Goal: Check status: Check status

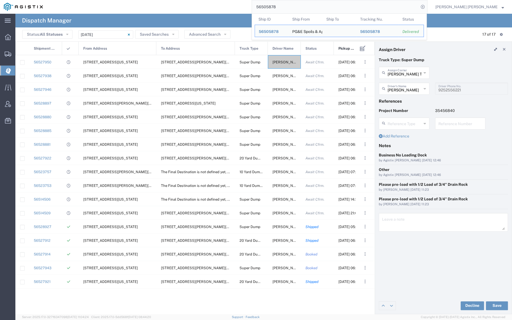
click at [293, 5] on input "56505878" at bounding box center [335, 6] width 167 height 13
paste input "14506"
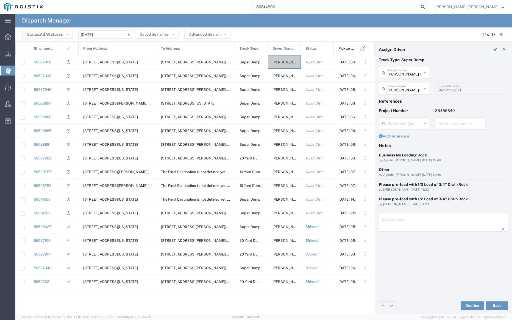
type input "56514506"
click at [426, 5] on icon at bounding box center [423, 7] width 8 height 8
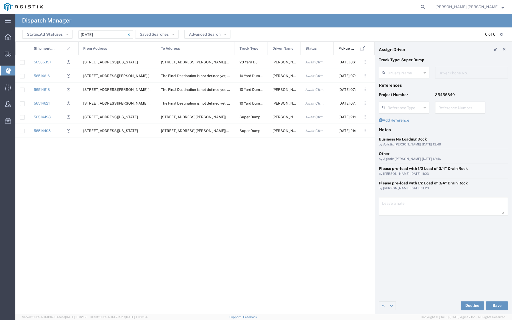
type input "[PERSON_NAME]"
type input "9252556221"
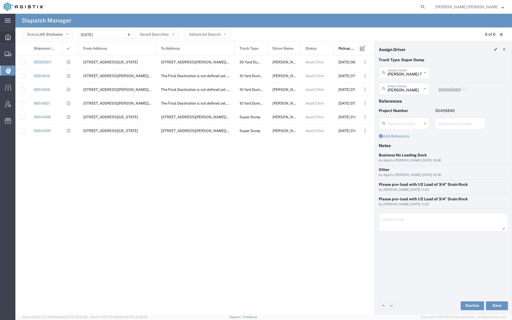
click at [19, 35] on span "Dashboard" at bounding box center [17, 37] width 4 height 11
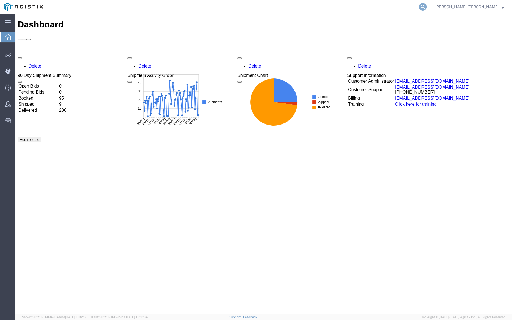
click at [426, 4] on icon at bounding box center [423, 7] width 8 height 8
click at [336, 4] on input "search" at bounding box center [335, 6] width 167 height 13
paste input "56460411"
click at [426, 6] on icon at bounding box center [423, 7] width 8 height 8
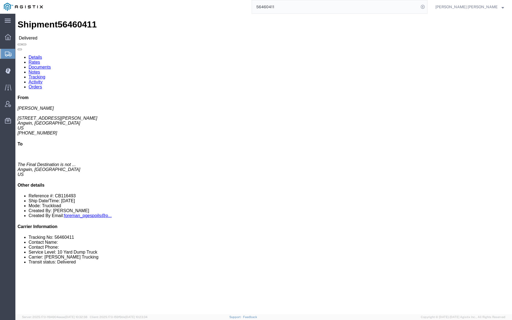
click link "Notes"
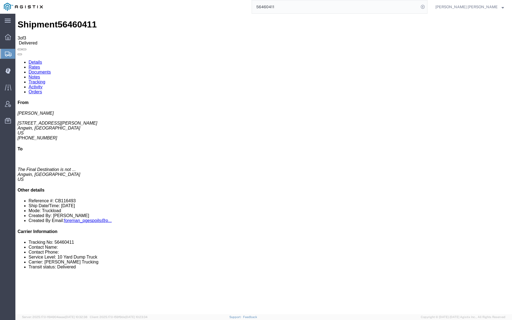
click at [45, 80] on link "Tracking" at bounding box center [37, 82] width 17 height 5
click at [51, 70] on link "Documents" at bounding box center [40, 72] width 22 height 5
click at [299, 6] on input "56460411" at bounding box center [335, 6] width 167 height 13
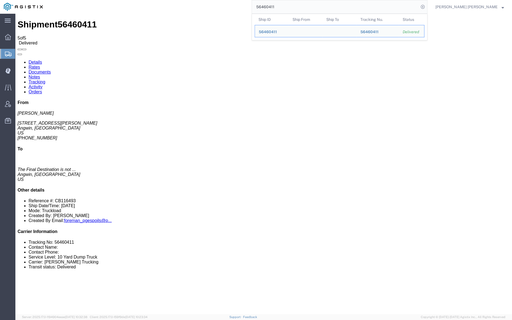
click at [299, 5] on input "56460411" at bounding box center [335, 6] width 167 height 13
paste input "3"
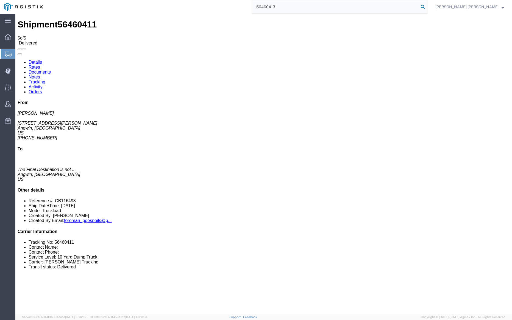
click at [426, 6] on icon at bounding box center [423, 7] width 8 height 8
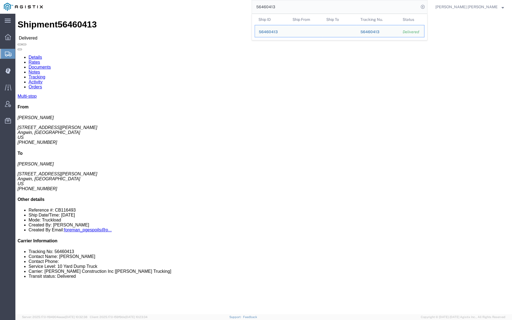
click link "Notes"
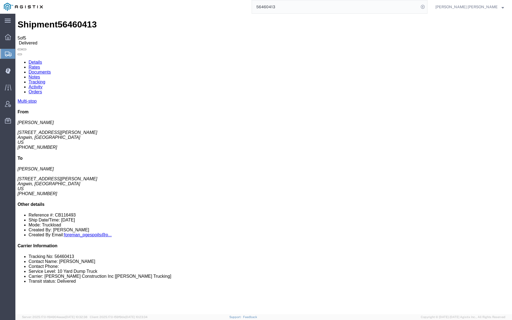
click at [45, 80] on link "Tracking" at bounding box center [37, 82] width 17 height 5
click at [51, 70] on link "Documents" at bounding box center [40, 72] width 22 height 5
click at [292, 6] on input "56460413" at bounding box center [335, 6] width 167 height 13
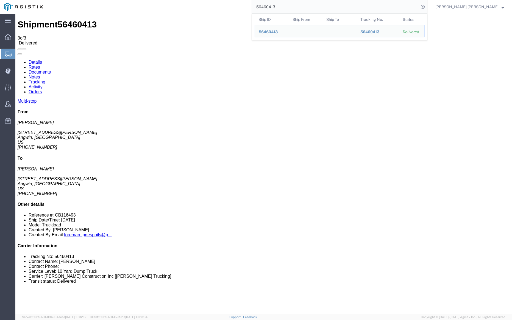
click at [292, 6] on input "56460413" at bounding box center [335, 6] width 167 height 13
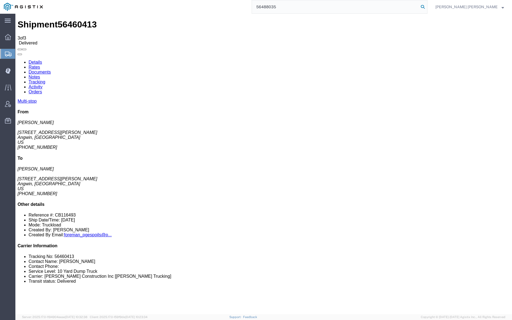
click at [426, 5] on icon at bounding box center [423, 7] width 8 height 8
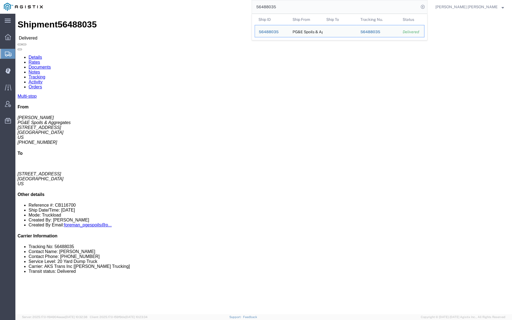
click link "Notes"
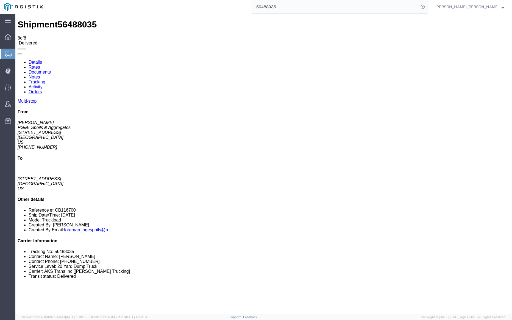
click at [215, 19] on div "Shipment 56488035 8 of 8 Delivered" at bounding box center [264, 32] width 492 height 26
click at [214, 19] on div "Shipment 56488035 8 of 8 Delivered" at bounding box center [264, 32] width 492 height 26
click at [45, 80] on link "Tracking" at bounding box center [37, 82] width 17 height 5
click at [51, 70] on link "Documents" at bounding box center [40, 72] width 22 height 5
click at [298, 8] on input "56488035" at bounding box center [335, 6] width 167 height 13
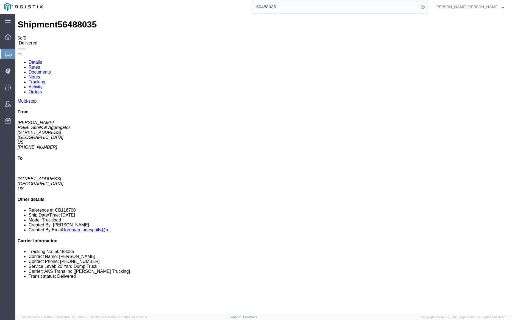
click at [298, 8] on input "56488035" at bounding box center [335, 6] width 167 height 13
type input "56488039"
click at [426, 5] on icon at bounding box center [423, 7] width 8 height 8
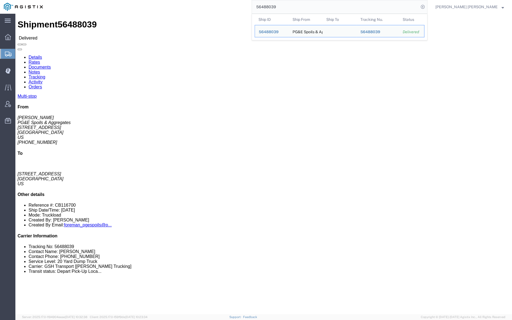
click link "Notes"
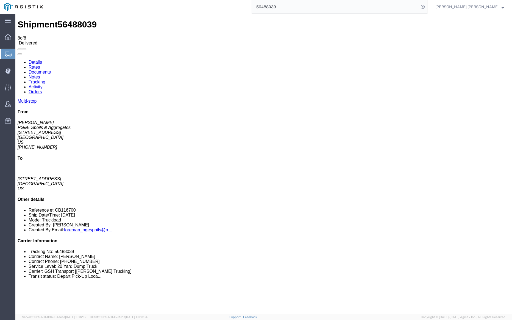
click at [45, 80] on link "Tracking" at bounding box center [37, 82] width 17 height 5
click at [239, 22] on div "Shipment 56488039 14 of 14 Delivered" at bounding box center [264, 32] width 492 height 26
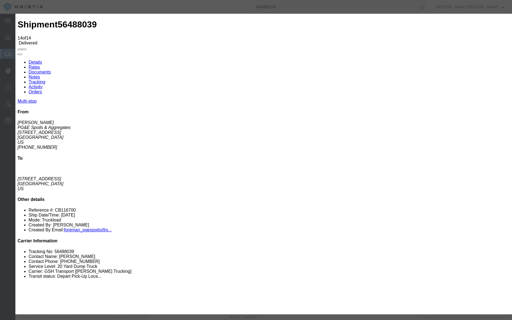
type input "11:10 AM"
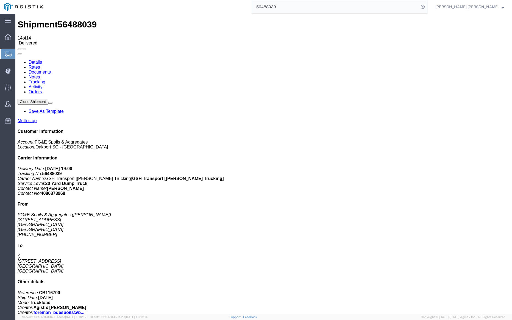
click at [40, 75] on link "Notes" at bounding box center [35, 77] width 12 height 5
click at [51, 70] on link "Documents" at bounding box center [40, 72] width 22 height 5
click at [293, 6] on input "56488039" at bounding box center [335, 6] width 167 height 13
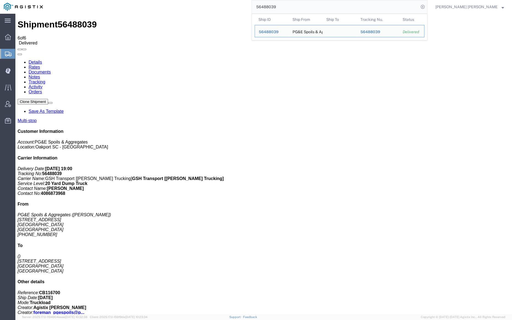
click at [293, 6] on input "56488039" at bounding box center [335, 6] width 167 height 13
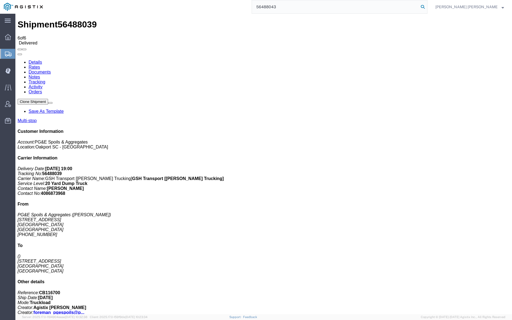
click at [426, 7] on icon at bounding box center [423, 7] width 8 height 8
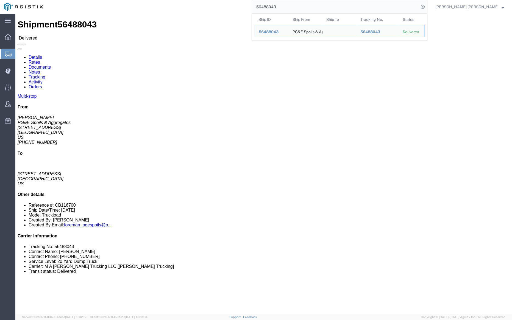
click link "Notes"
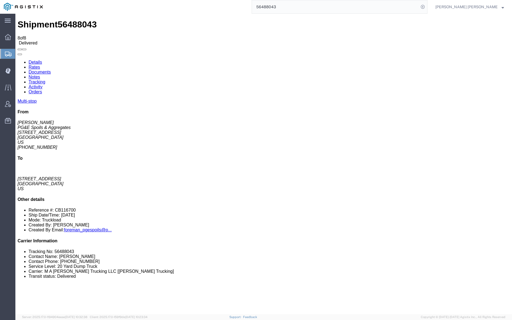
click at [45, 80] on link "Tracking" at bounding box center [37, 82] width 17 height 5
click at [51, 70] on link "Documents" at bounding box center [40, 72] width 22 height 5
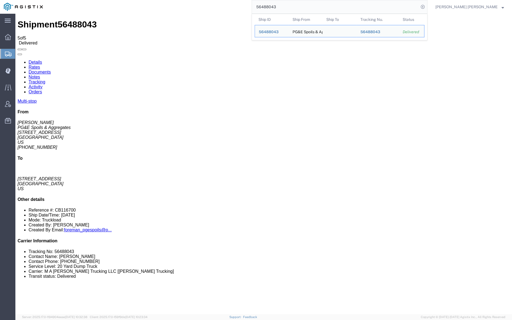
click at [296, 5] on input "56488043" at bounding box center [335, 6] width 167 height 13
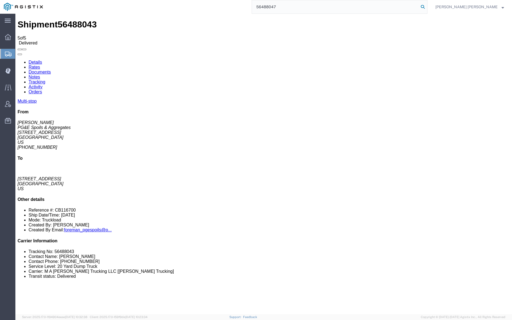
click at [426, 6] on icon at bounding box center [423, 7] width 8 height 8
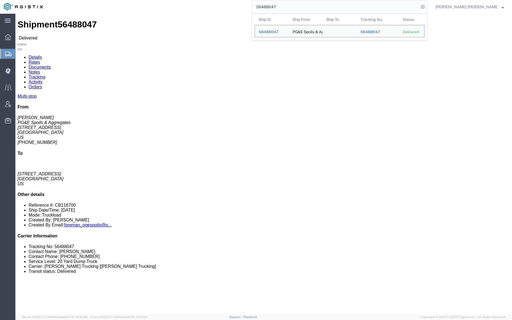
click link "Notes"
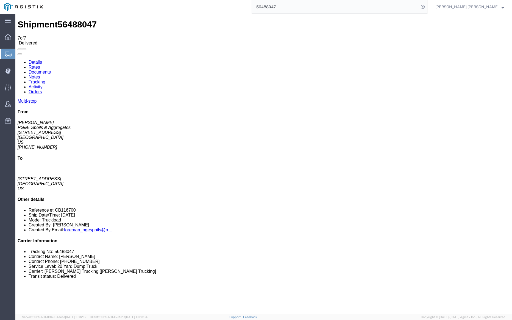
click at [45, 80] on link "Tracking" at bounding box center [37, 82] width 17 height 5
click at [51, 70] on link "Documents" at bounding box center [40, 72] width 22 height 5
click at [293, 2] on input "56488047" at bounding box center [335, 6] width 167 height 13
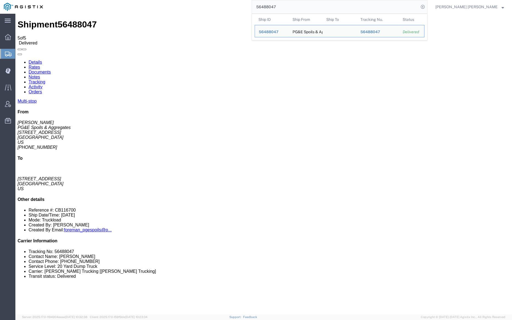
click at [293, 2] on input "56488047" at bounding box center [335, 6] width 167 height 13
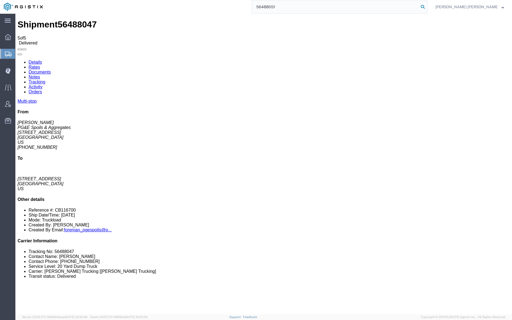
click at [426, 6] on icon at bounding box center [423, 7] width 8 height 8
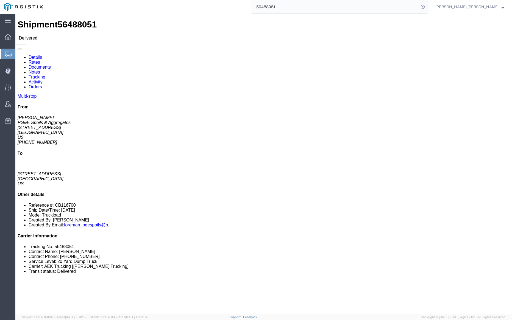
click link "Notes"
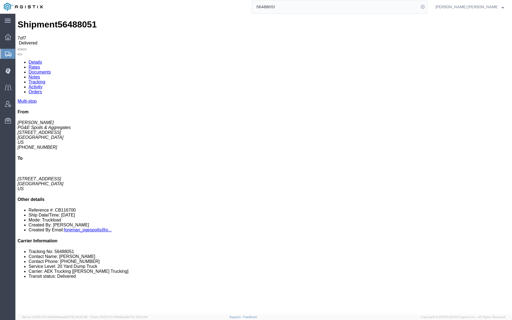
click at [115, 25] on div "Shipment 56488051 7 of 7 Delivered" at bounding box center [264, 32] width 492 height 26
click at [45, 80] on link "Tracking" at bounding box center [37, 82] width 17 height 5
click at [51, 70] on link "Documents" at bounding box center [40, 72] width 22 height 5
click at [218, 20] on div "Shipment 56488051 5 of 5 Delivered" at bounding box center [264, 32] width 492 height 26
click at [298, 4] on input "56488051" at bounding box center [335, 6] width 167 height 13
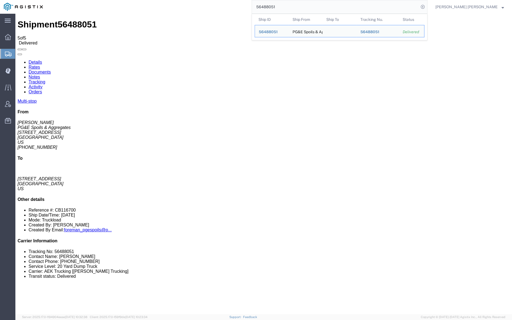
click at [298, 4] on input "56488051" at bounding box center [335, 6] width 167 height 13
paste input "5"
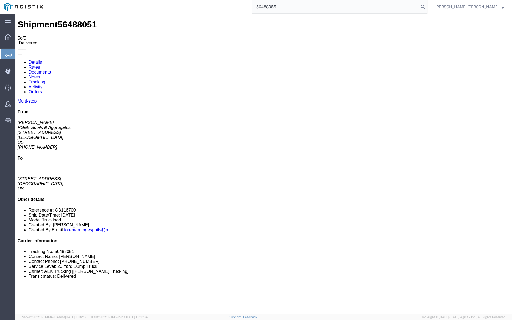
drag, startPoint x: 452, startPoint y: 5, endPoint x: 448, endPoint y: 5, distance: 4.1
click at [426, 5] on icon at bounding box center [423, 7] width 8 height 8
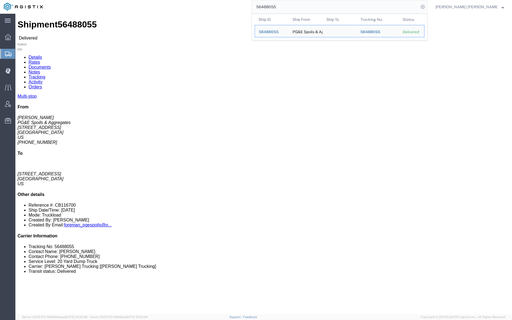
click link "Notes"
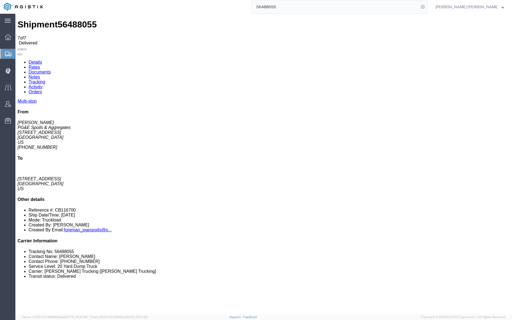
click at [45, 80] on link "Tracking" at bounding box center [37, 82] width 17 height 5
click at [51, 70] on link "Documents" at bounding box center [40, 72] width 22 height 5
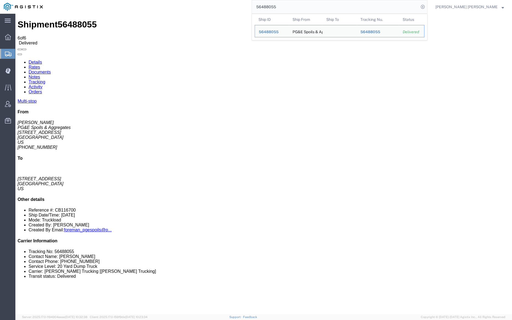
click at [293, 6] on input "56488055" at bounding box center [335, 6] width 167 height 13
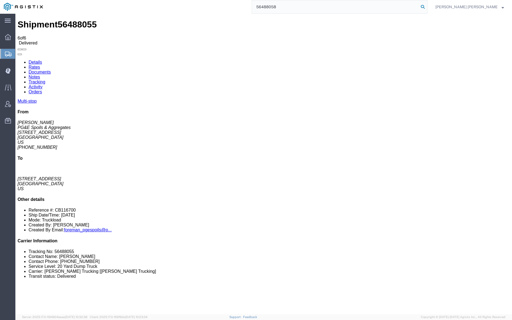
click at [426, 6] on icon at bounding box center [423, 7] width 8 height 8
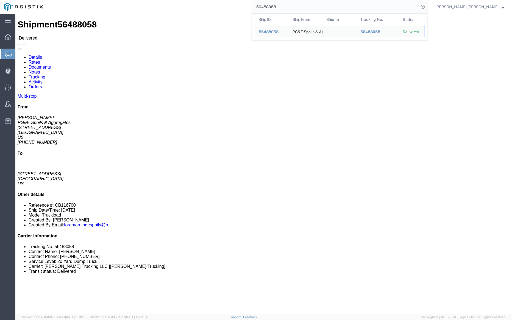
click link "Notes"
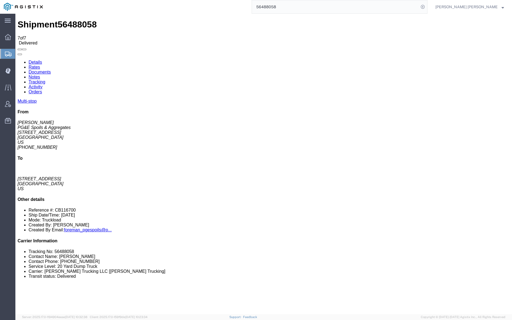
click at [51, 70] on link "Documents" at bounding box center [40, 72] width 22 height 5
click at [299, 6] on input "56488058" at bounding box center [335, 6] width 167 height 13
click at [426, 4] on icon at bounding box center [423, 7] width 8 height 8
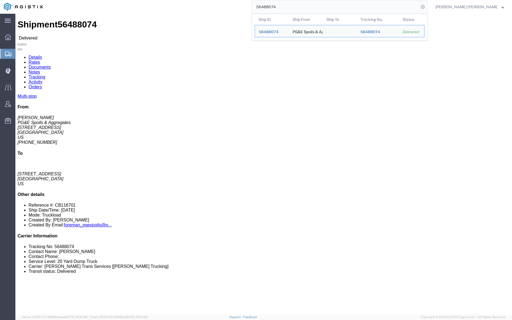
click span "56488074"
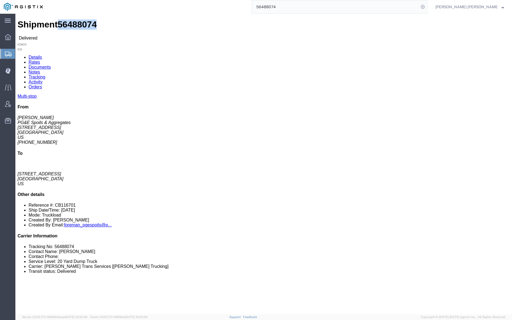
copy span "56488074"
click link "Tracking"
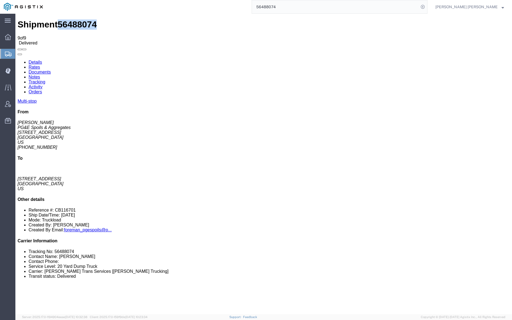
click at [40, 75] on link "Notes" at bounding box center [35, 77] width 12 height 5
click at [293, 7] on input "56488074" at bounding box center [335, 6] width 167 height 13
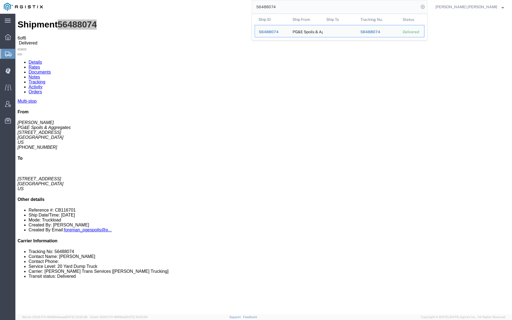
click at [293, 7] on input "56488074" at bounding box center [335, 6] width 167 height 13
paste input "7"
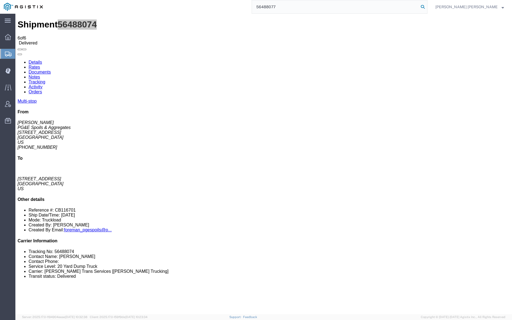
click at [426, 6] on icon at bounding box center [423, 7] width 8 height 8
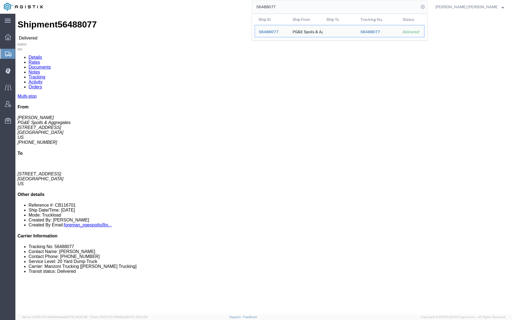
click link "Documents"
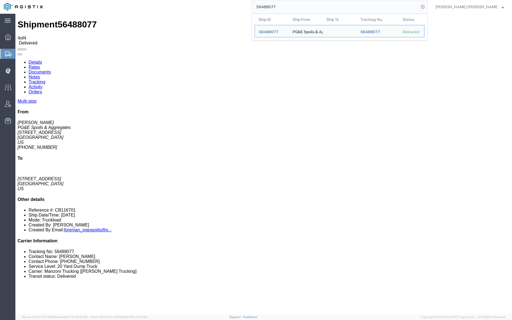
click at [294, 7] on input "56488077" at bounding box center [335, 6] width 167 height 13
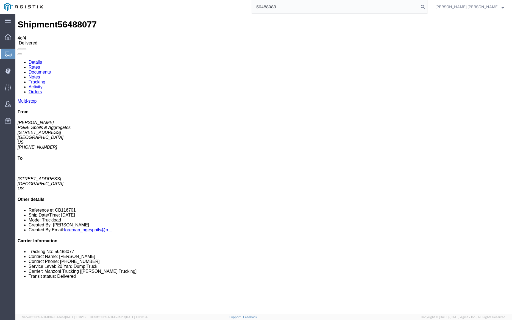
drag, startPoint x: 455, startPoint y: 5, endPoint x: 394, endPoint y: 0, distance: 61.5
click at [426, 5] on icon at bounding box center [423, 7] width 8 height 8
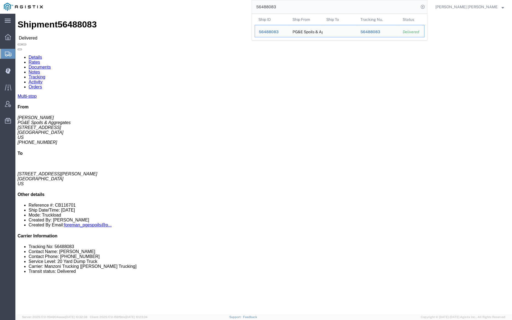
click link "Notes"
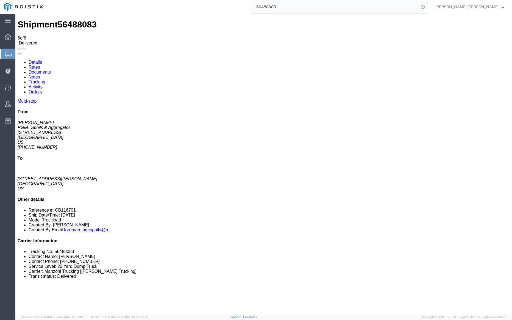
click at [45, 80] on link "Tracking" at bounding box center [37, 82] width 17 height 5
click at [51, 70] on link "Documents" at bounding box center [40, 72] width 22 height 5
click at [294, 7] on input "56488083" at bounding box center [335, 6] width 167 height 13
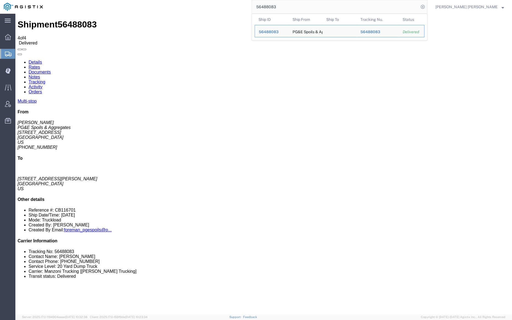
click at [294, 7] on input "56488083" at bounding box center [335, 6] width 167 height 13
paste input "106"
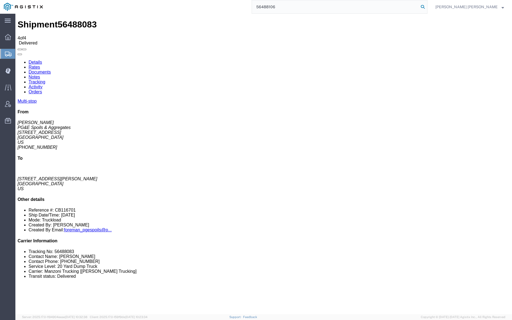
click at [426, 4] on icon at bounding box center [423, 7] width 8 height 8
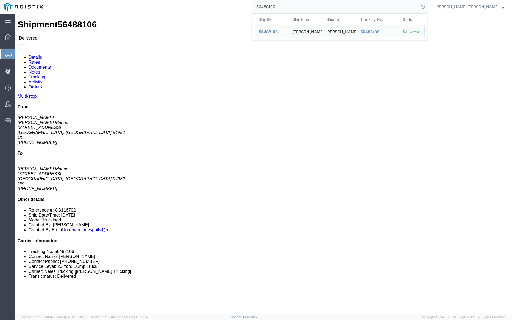
click link "Notes"
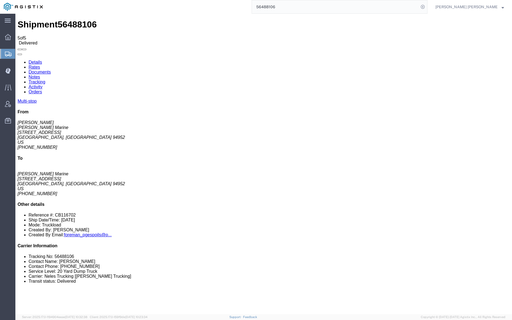
click at [45, 80] on link "Tracking" at bounding box center [37, 82] width 17 height 5
click at [51, 70] on link "Documents" at bounding box center [40, 72] width 22 height 5
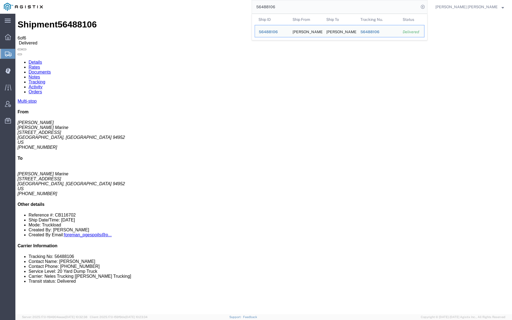
click at [294, 7] on input "56488106" at bounding box center [335, 6] width 167 height 13
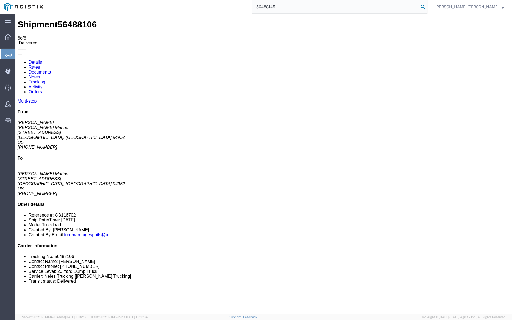
type input "56488145"
click at [426, 6] on icon at bounding box center [423, 7] width 8 height 8
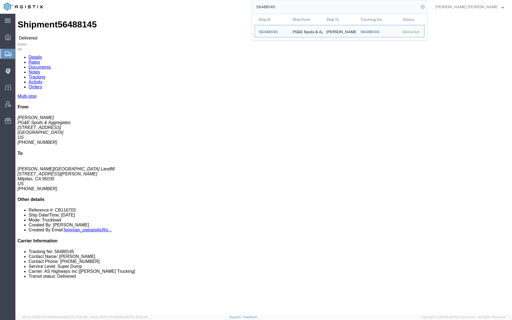
click link "Notes"
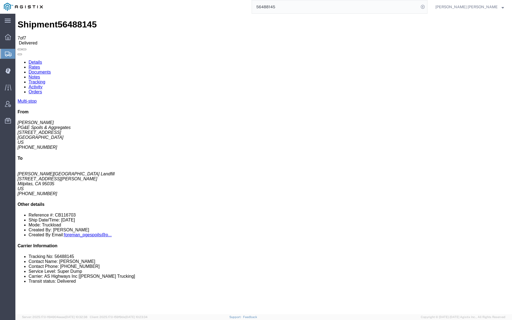
click at [45, 80] on link "Tracking" at bounding box center [37, 82] width 17 height 5
click at [51, 70] on link "Documents" at bounding box center [40, 72] width 22 height 5
click at [19, 69] on span "Dispatch Manager" at bounding box center [17, 70] width 4 height 11
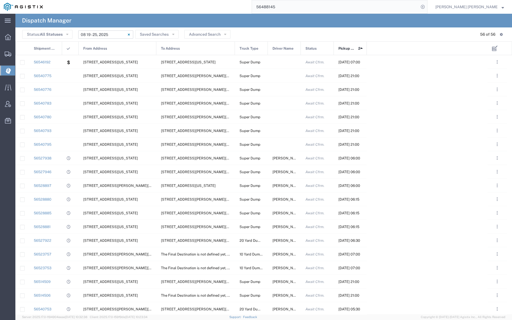
click at [99, 36] on input "08/19/2025 - 08/25/2025" at bounding box center [105, 34] width 55 height 8
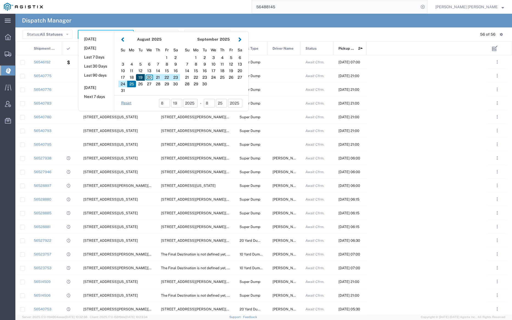
click at [139, 77] on div "19" at bounding box center [140, 77] width 9 height 7
type input "08/19/2025"
type input "08/19/2025 - 08/19/2025"
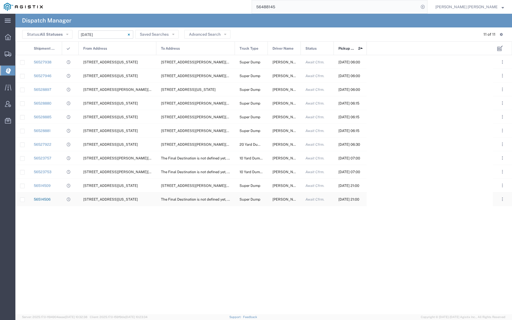
click at [47, 198] on link "56514506" at bounding box center [42, 199] width 17 height 4
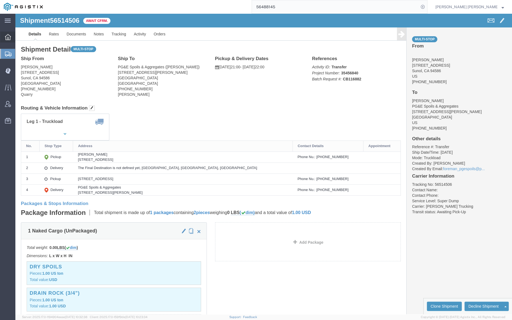
click at [9, 32] on div at bounding box center [7, 37] width 15 height 11
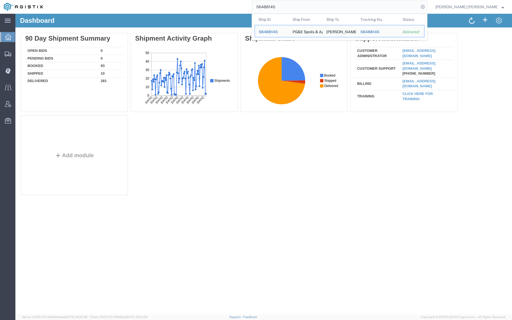
click at [315, 6] on input "56488145" at bounding box center [335, 6] width 167 height 13
click at [278, 30] on span "56488145" at bounding box center [268, 32] width 19 height 4
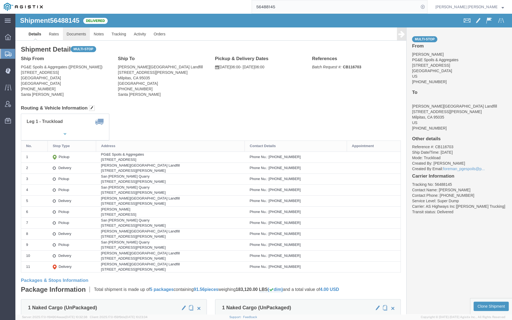
click link "Documents"
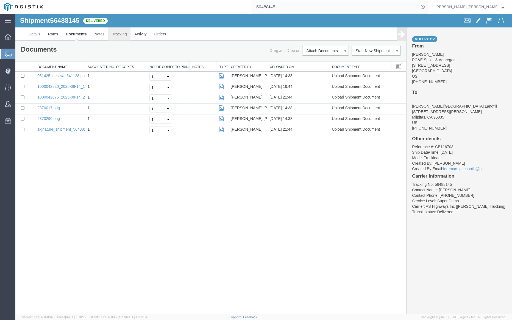
click at [118, 33] on link "Tracking" at bounding box center [119, 33] width 22 height 13
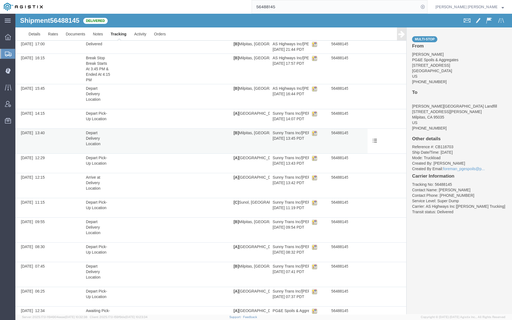
scroll to position [15, 0]
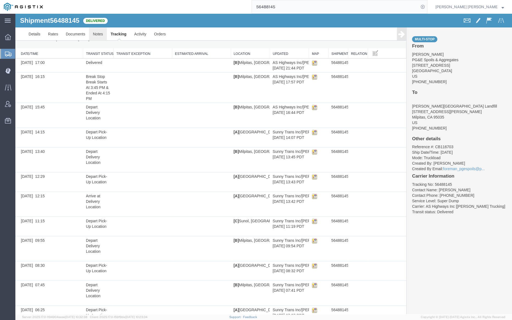
click at [94, 33] on link "Notes" at bounding box center [98, 33] width 18 height 13
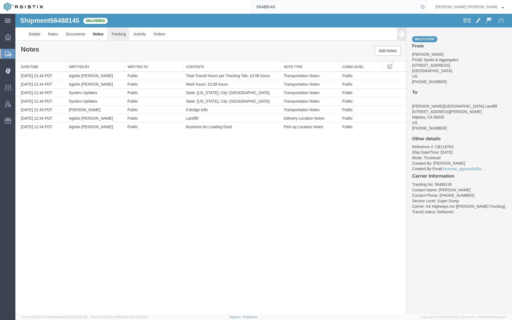
click at [115, 36] on link "Tracking" at bounding box center [118, 33] width 22 height 13
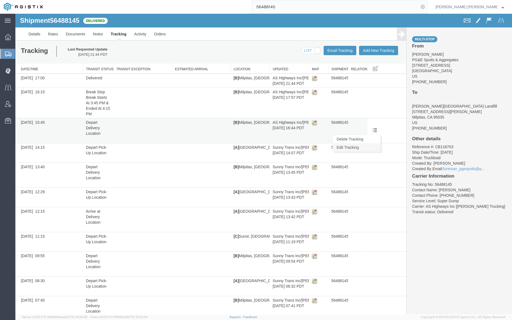
click at [372, 146] on link "Edit Tracking" at bounding box center [356, 147] width 47 height 8
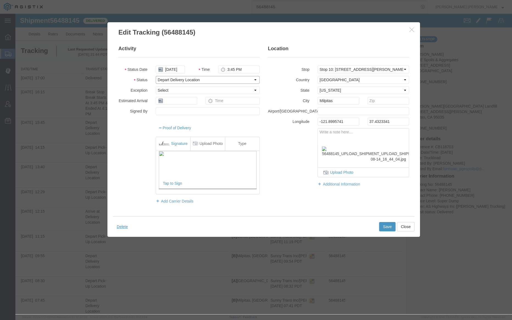
click at [203, 80] on select "Select Arrival Notice Available Arrival Notice Imported Arrive at Delivery Loca…" at bounding box center [208, 80] width 104 height 8
select select "BREAKSTART"
click at [156, 76] on select "Select Arrival Notice Available Arrival Notice Imported Arrive at Delivery Loca…" at bounding box center [208, 80] width 104 height 8
click at [379, 226] on button "Save" at bounding box center [387, 226] width 16 height 9
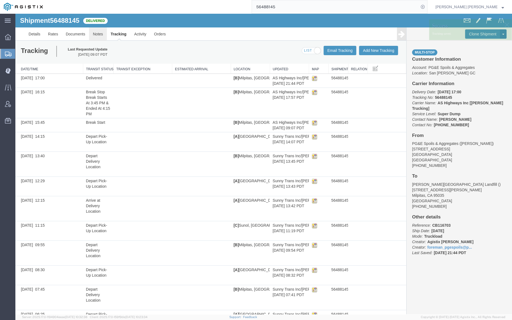
click at [96, 35] on link "Notes" at bounding box center [98, 33] width 18 height 13
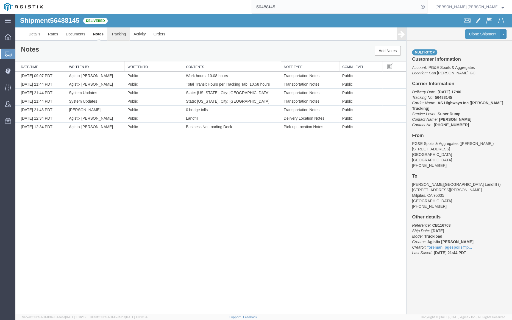
click at [113, 33] on link "Tracking" at bounding box center [118, 33] width 22 height 13
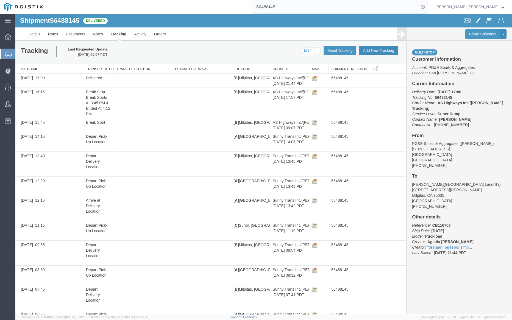
click at [375, 50] on button "Add New Tracking" at bounding box center [378, 50] width 39 height 9
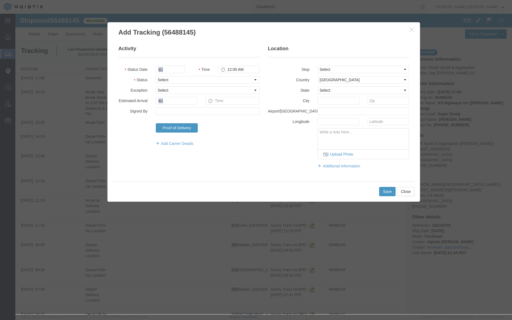
type input "08/20/2025"
type input "10:00 AM"
click at [172, 67] on input "08/20/2025" at bounding box center [170, 70] width 29 height 8
click at [194, 111] on td "14" at bounding box center [193, 112] width 8 height 8
type input "08/14/2025"
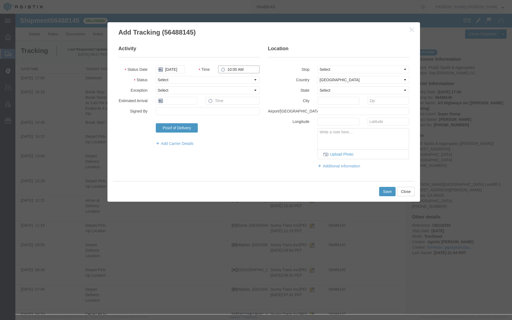
click at [225, 67] on input "10:00 AM" at bounding box center [238, 70] width 41 height 8
type input "6:00 AM"
click at [200, 81] on select "Select Arrival Notice Available Arrival Notice Imported Arrive at Delivery Loca…" at bounding box center [208, 80] width 104 height 8
select select "ARVPULOC"
click at [156, 76] on select "Select Arrival Notice Available Arrival Notice Imported Arrive at Delivery Loca…" at bounding box center [208, 80] width 104 height 8
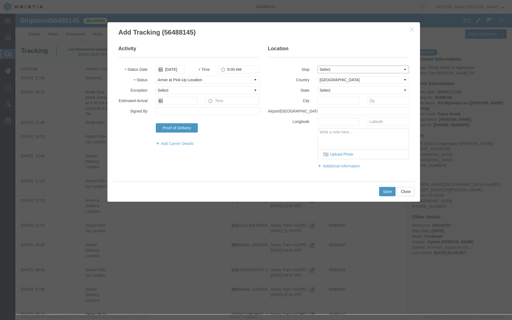
click at [326, 69] on select "Select From: 680 Dado St, San Jose, CA, 95131, US Stop 2: 1601 Dixon Landing Rd…" at bounding box center [362, 70] width 91 height 8
select select "{"pickupDeliveryInfoId": "122263929","pickupOrDelivery": "P","stopNum": "1","lo…"
click at [317, 66] on select "Select From: 680 Dado St, San Jose, CA, 95131, US Stop 2: 1601 Dixon Landing Rd…" at bounding box center [362, 70] width 91 height 8
select select "CA"
type input "San Jose"
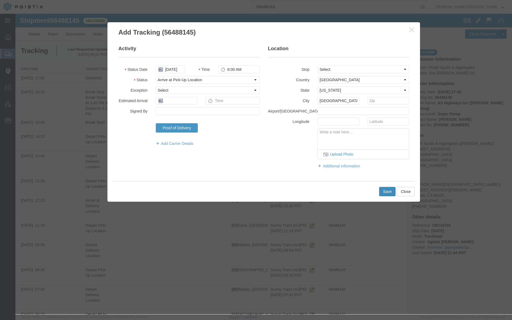
click at [383, 189] on button "Save" at bounding box center [387, 191] width 16 height 9
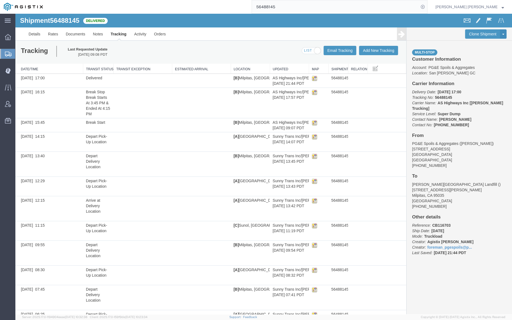
click at [298, 8] on input "56488145" at bounding box center [335, 6] width 167 height 13
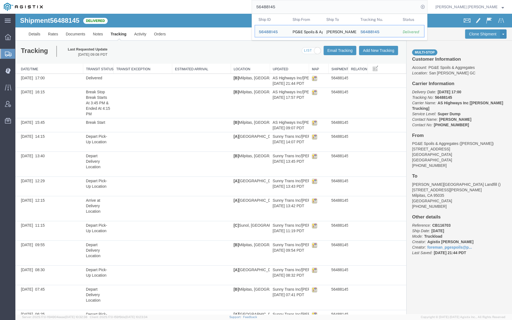
drag, startPoint x: 298, startPoint y: 8, endPoint x: 295, endPoint y: 15, distance: 7.9
click at [298, 8] on input "56488145" at bounding box center [335, 6] width 167 height 13
paste input "8"
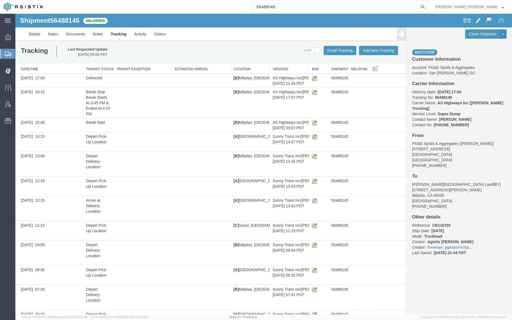
drag, startPoint x: 454, startPoint y: 4, endPoint x: 442, endPoint y: 3, distance: 11.6
click at [426, 4] on icon at bounding box center [423, 7] width 8 height 8
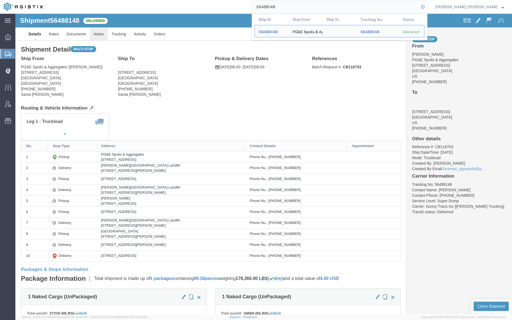
click link "Notes"
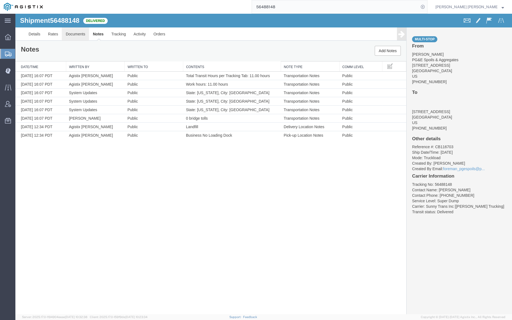
click at [69, 35] on link "Documents" at bounding box center [75, 33] width 27 height 13
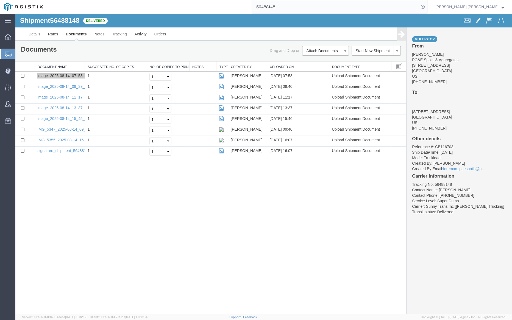
click at [293, 7] on input "56488148" at bounding box center [335, 6] width 167 height 13
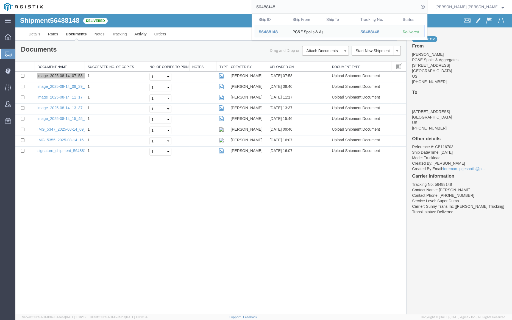
click at [293, 7] on input "56488148" at bounding box center [335, 6] width 167 height 13
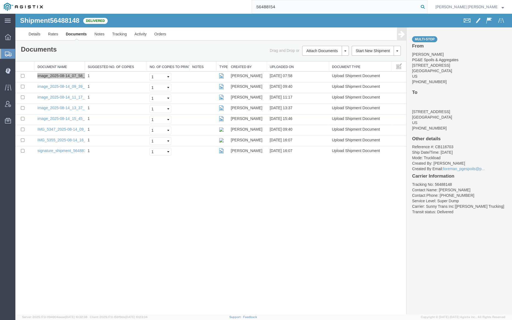
click at [426, 4] on icon at bounding box center [423, 7] width 8 height 8
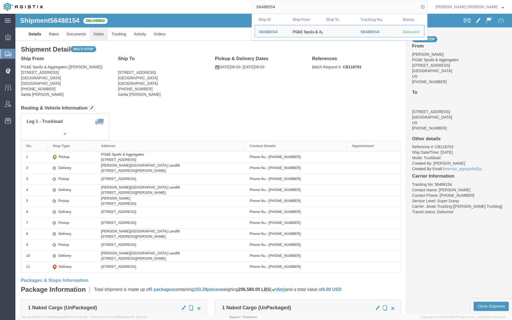
click link "Notes"
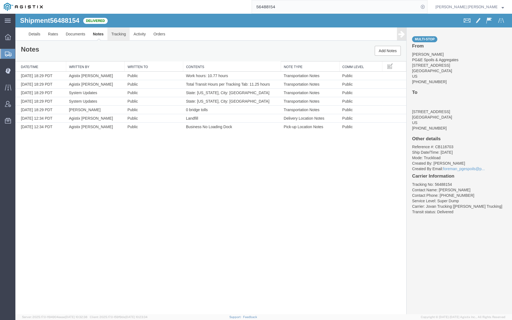
click at [118, 32] on link "Tracking" at bounding box center [118, 33] width 22 height 13
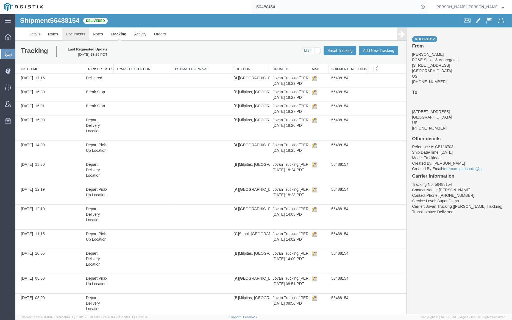
click at [71, 33] on link "Documents" at bounding box center [75, 33] width 27 height 13
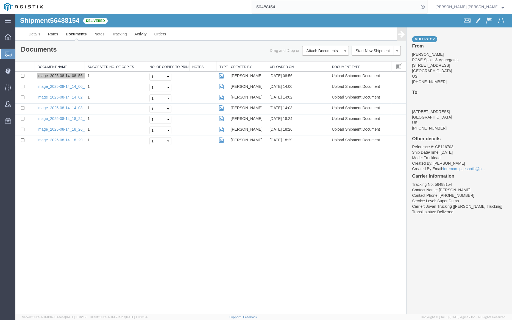
click at [295, 7] on input "56488154" at bounding box center [335, 6] width 167 height 13
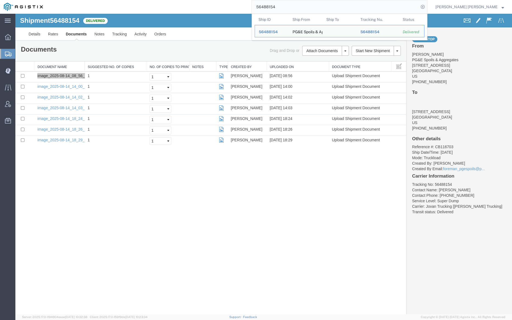
paste input "9"
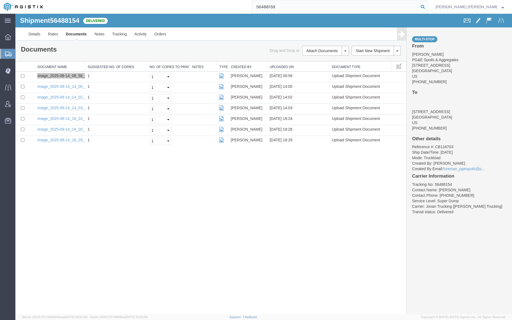
click at [426, 5] on icon at bounding box center [423, 7] width 8 height 8
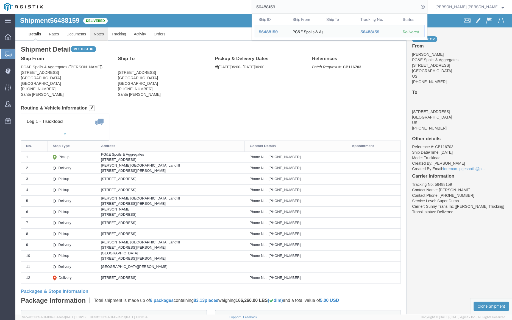
click link "Notes"
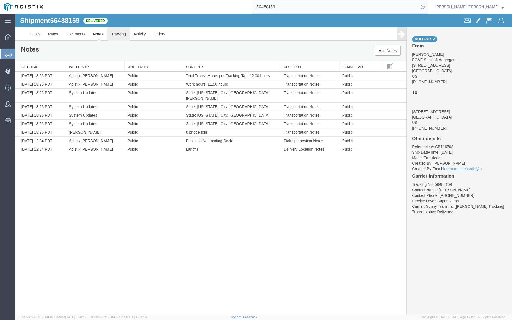
click at [116, 33] on link "Tracking" at bounding box center [118, 33] width 22 height 13
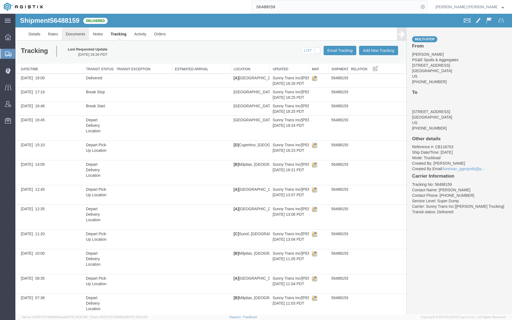
click at [70, 34] on link "Documents" at bounding box center [75, 33] width 27 height 13
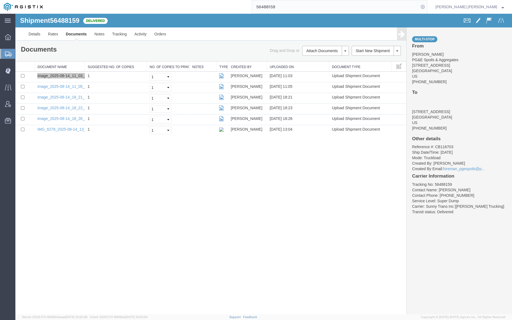
click at [293, 7] on input "56488159" at bounding box center [335, 6] width 167 height 13
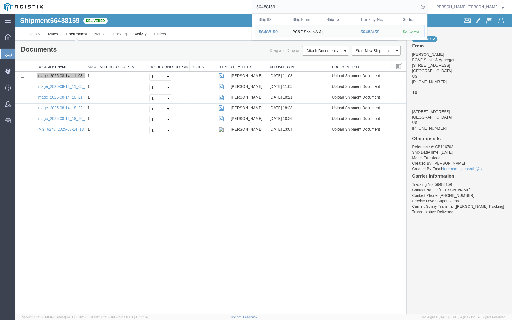
paste input "845"
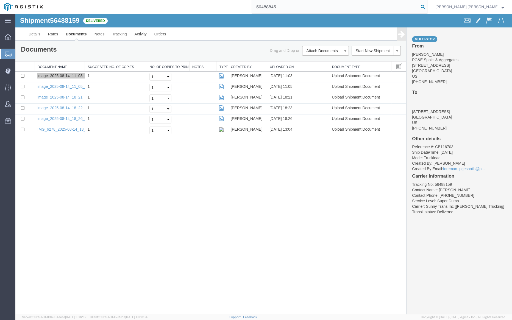
click at [426, 7] on icon at bounding box center [423, 7] width 8 height 8
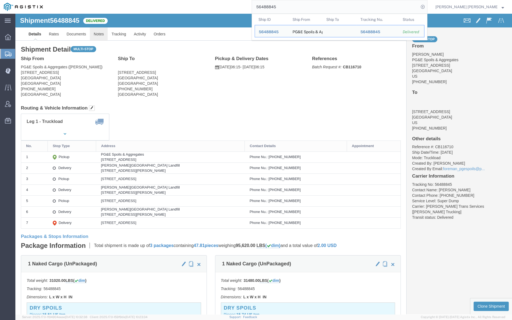
click link "Notes"
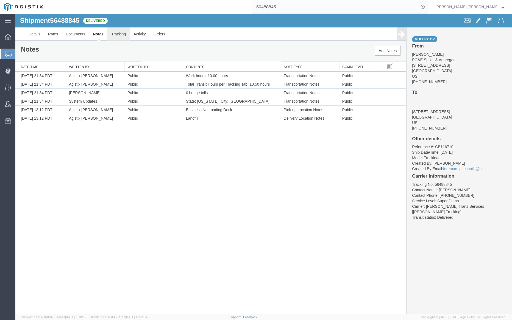
click at [121, 35] on link "Tracking" at bounding box center [118, 33] width 22 height 13
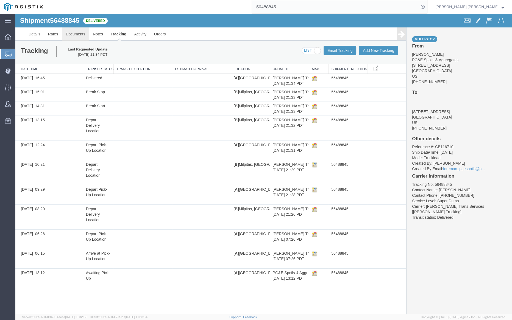
click at [80, 33] on link "Documents" at bounding box center [75, 33] width 27 height 13
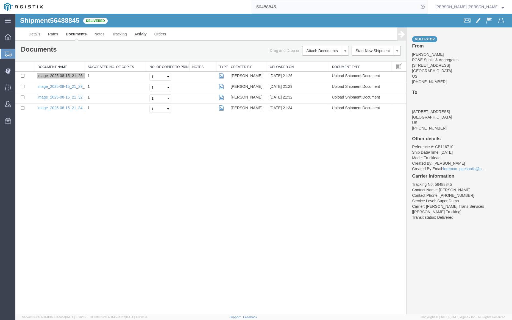
click at [294, 7] on input "56488845" at bounding box center [335, 6] width 167 height 13
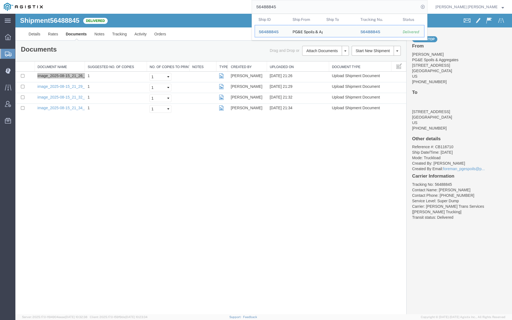
click at [294, 7] on input "56488845" at bounding box center [335, 6] width 167 height 13
paste input "9"
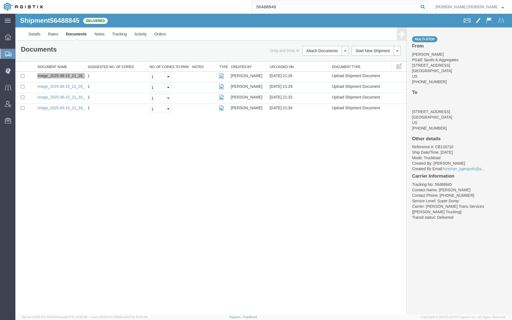
click at [426, 7] on icon at bounding box center [423, 7] width 8 height 8
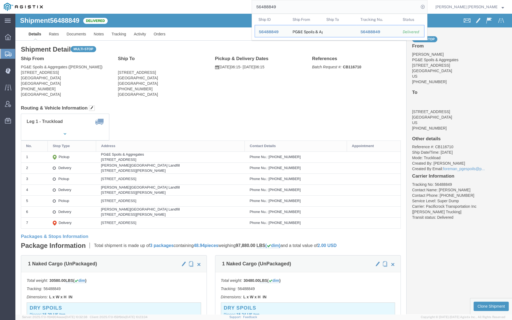
click at [295, 8] on input "56488849" at bounding box center [335, 6] width 167 height 13
paste input "63"
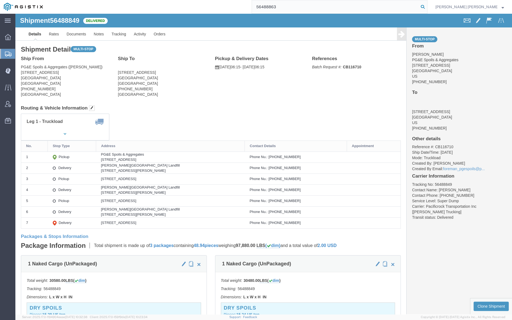
click at [426, 4] on icon at bounding box center [423, 7] width 8 height 8
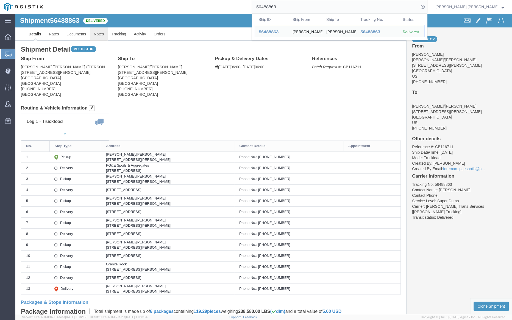
click link "Notes"
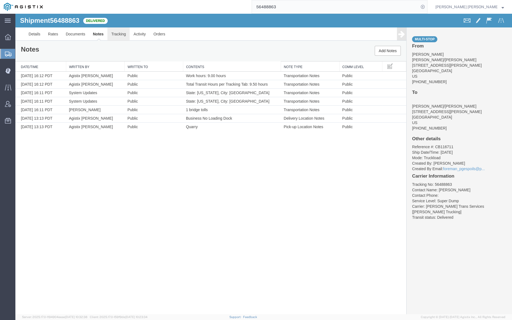
click at [114, 31] on link "Tracking" at bounding box center [118, 33] width 22 height 13
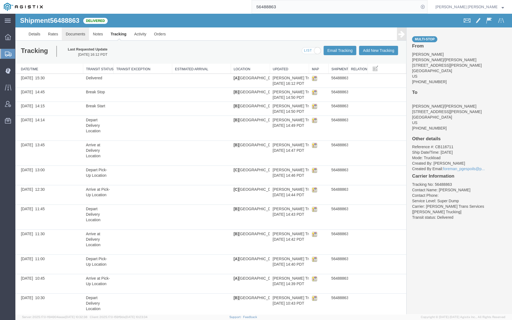
click at [72, 33] on link "Documents" at bounding box center [75, 33] width 27 height 13
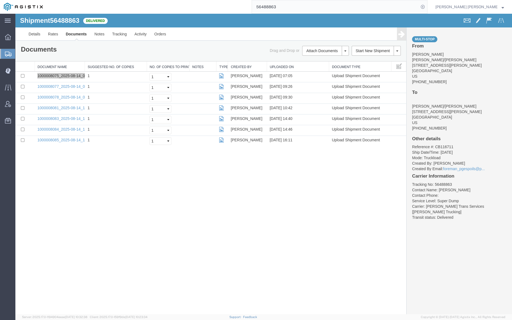
click at [299, 5] on input "56488863" at bounding box center [335, 6] width 167 height 13
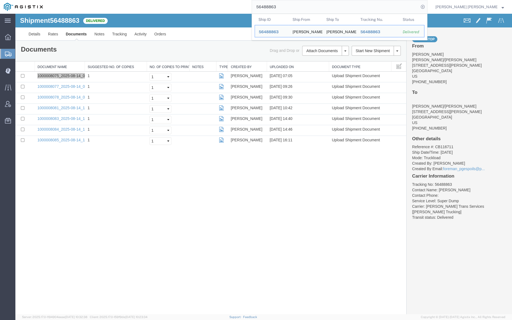
click at [299, 5] on input "56488863" at bounding box center [335, 6] width 167 height 13
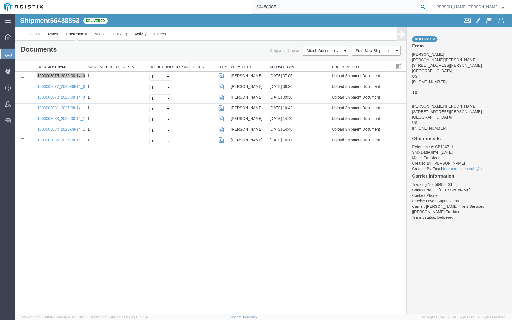
click at [426, 5] on icon at bounding box center [423, 7] width 8 height 8
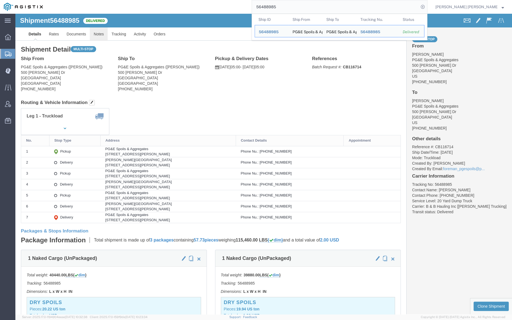
click link "Notes"
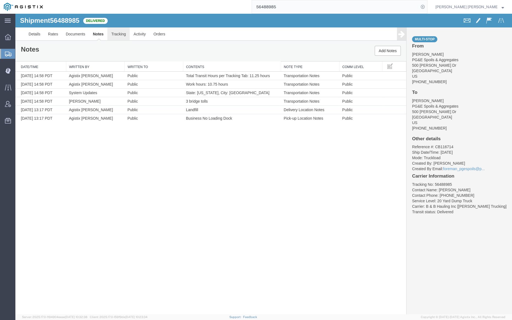
click at [122, 32] on link "Tracking" at bounding box center [118, 33] width 22 height 13
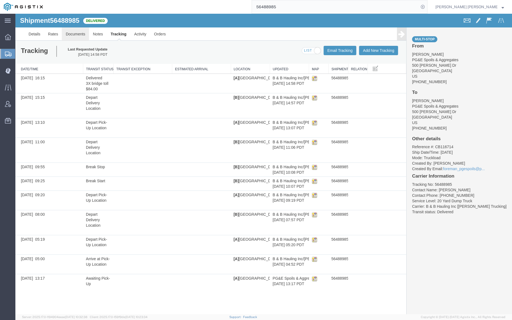
click at [74, 33] on link "Documents" at bounding box center [75, 33] width 27 height 13
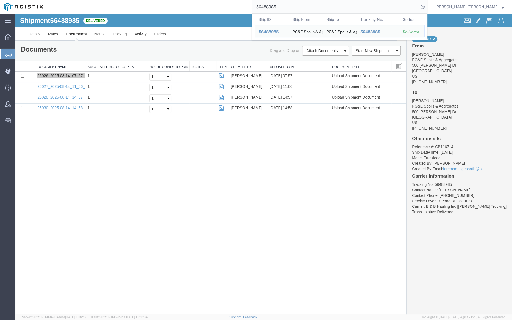
click at [297, 6] on input "56488985" at bounding box center [335, 6] width 167 height 13
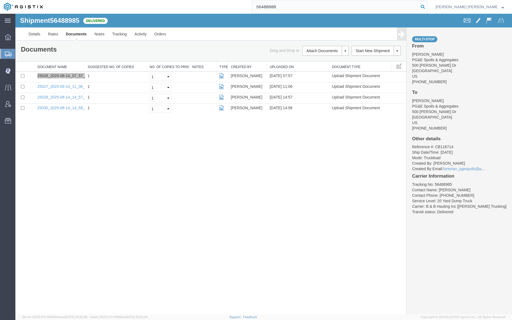
click at [426, 6] on icon at bounding box center [423, 7] width 8 height 8
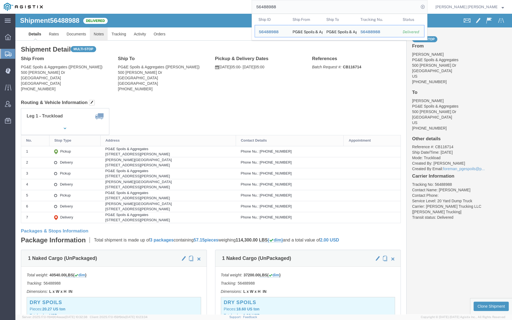
click link "Notes"
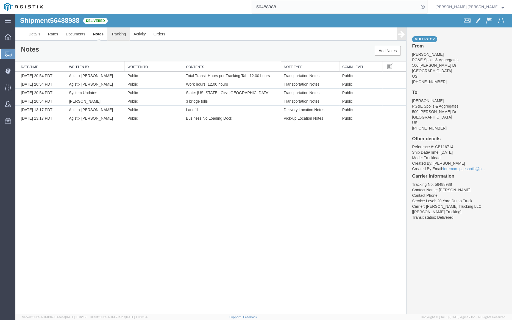
drag, startPoint x: 135, startPoint y: 47, endPoint x: 120, endPoint y: 33, distance: 20.8
click at [120, 33] on link "Tracking" at bounding box center [118, 33] width 22 height 13
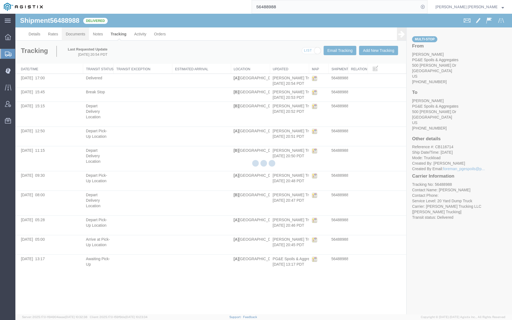
click at [69, 31] on link "Documents" at bounding box center [75, 33] width 27 height 13
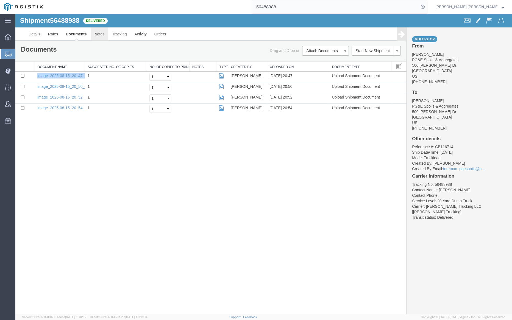
click at [95, 32] on link "Notes" at bounding box center [100, 33] width 18 height 13
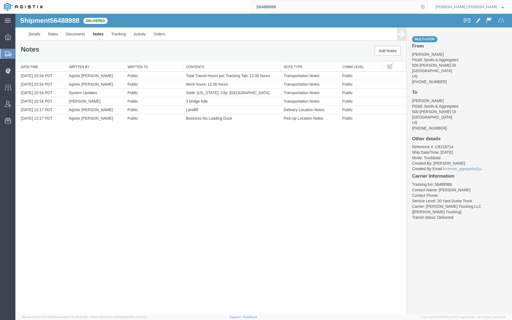
click at [303, 7] on input "56488988" at bounding box center [335, 6] width 167 height 13
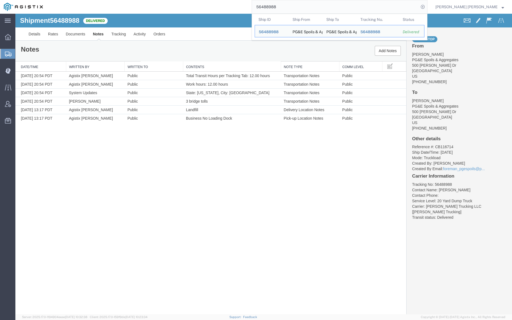
click at [303, 7] on input "56488988" at bounding box center [335, 6] width 167 height 13
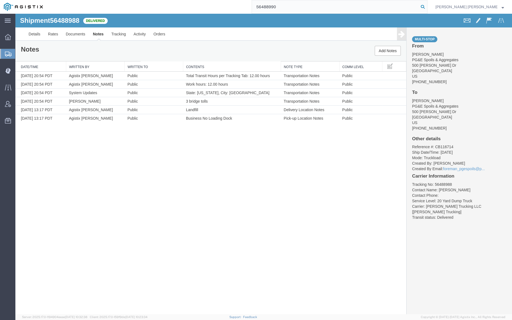
click at [426, 4] on icon at bounding box center [423, 7] width 8 height 8
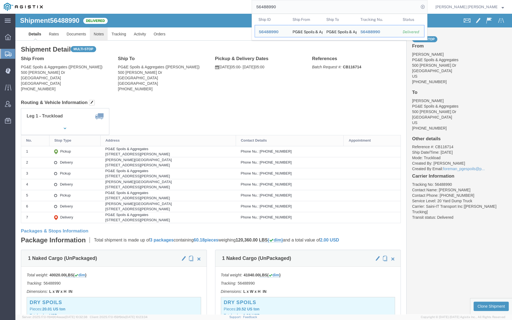
click link "Notes"
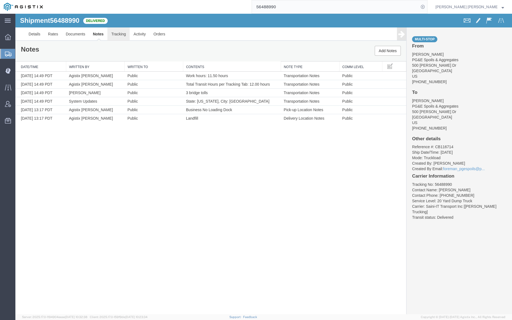
click at [119, 32] on link "Tracking" at bounding box center [118, 33] width 22 height 13
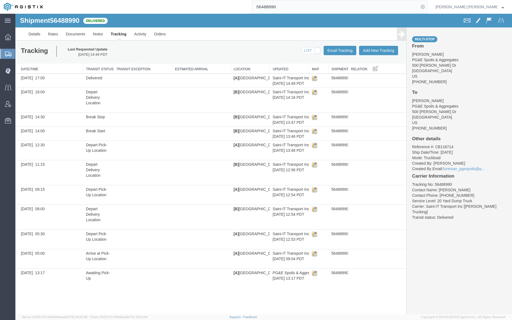
click at [292, 10] on input "56488990" at bounding box center [335, 6] width 167 height 13
click at [426, 5] on icon at bounding box center [423, 7] width 8 height 8
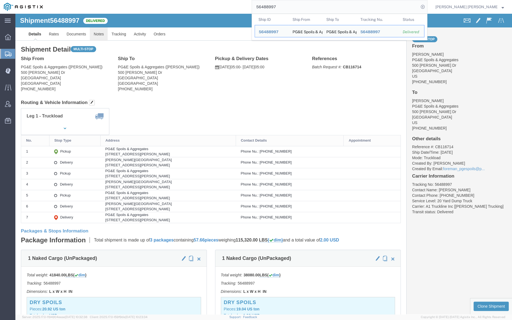
click link "Notes"
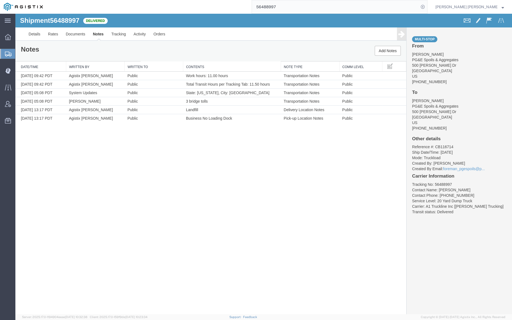
click at [299, 8] on input "56488997" at bounding box center [335, 6] width 167 height 13
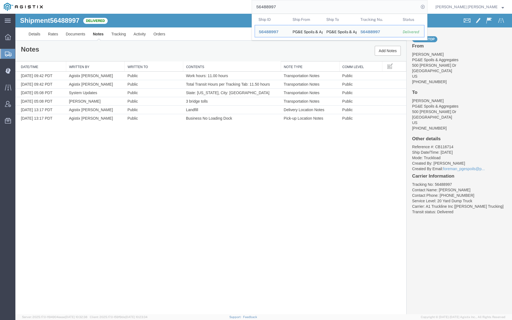
click at [298, 8] on input "56488997" at bounding box center [335, 6] width 167 height 13
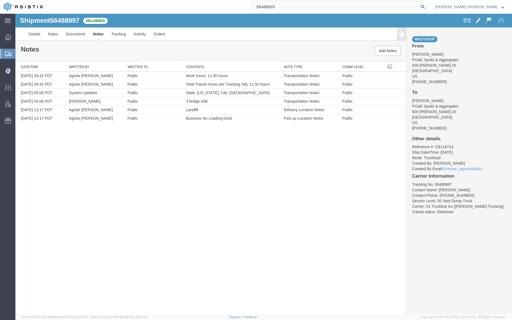
click at [426, 5] on icon at bounding box center [423, 7] width 8 height 8
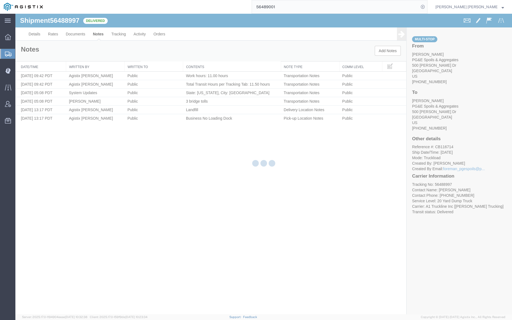
click at [240, 20] on div at bounding box center [263, 164] width 496 height 301
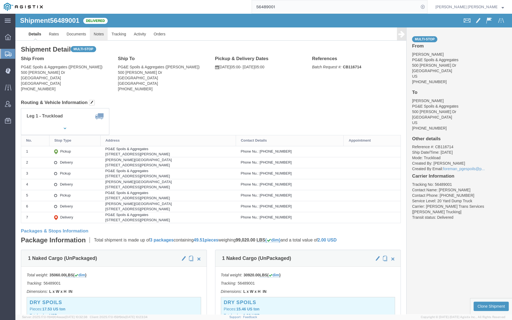
click link "Notes"
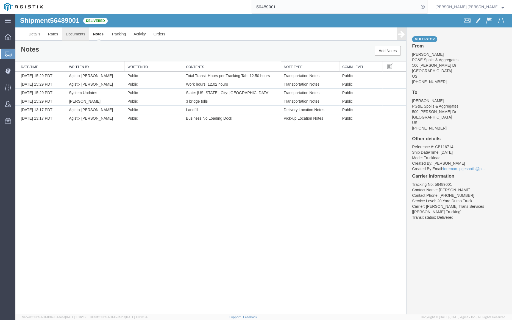
click at [77, 32] on link "Documents" at bounding box center [75, 33] width 27 height 13
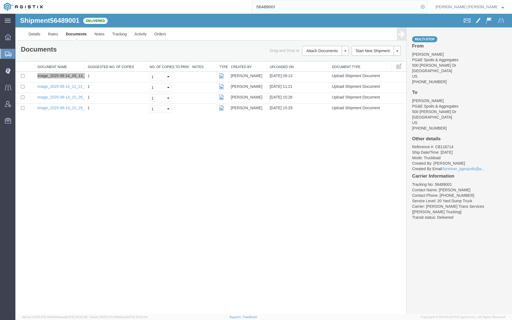
click at [293, 9] on input "56489001" at bounding box center [335, 6] width 167 height 13
type input "56488994"
click at [426, 7] on icon at bounding box center [423, 7] width 8 height 8
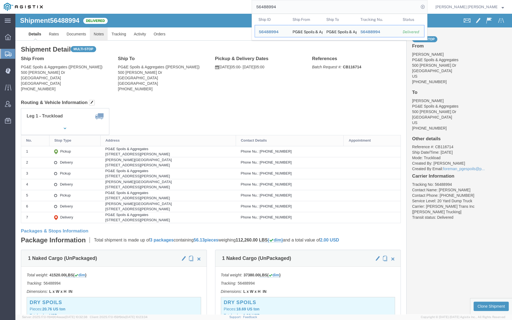
click link "Notes"
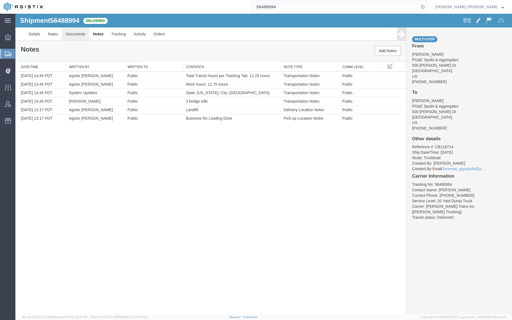
click at [67, 33] on link "Documents" at bounding box center [75, 33] width 27 height 13
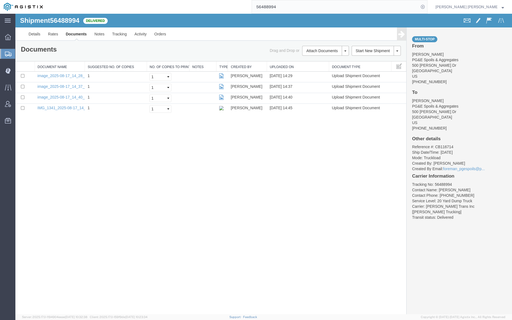
click at [170, 19] on div "Shipment 56488994 4 of 4 Delivered" at bounding box center [140, 22] width 248 height 10
